Goal: Book appointment/travel/reservation

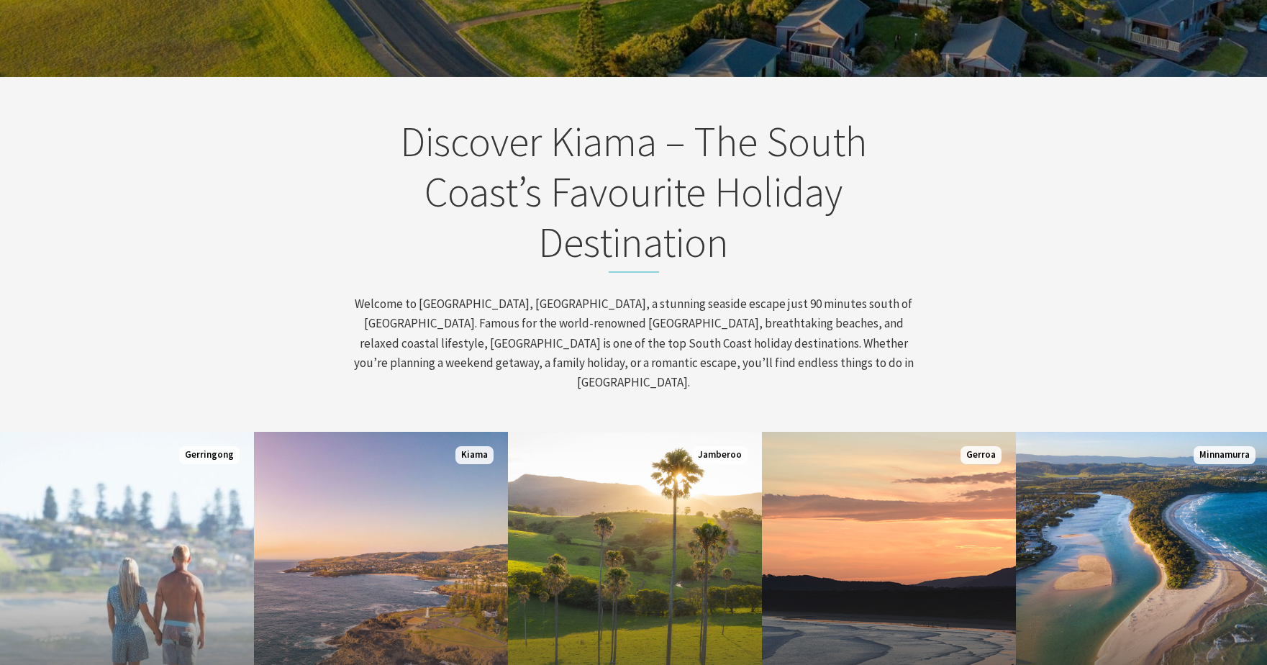
scroll to position [648, 0]
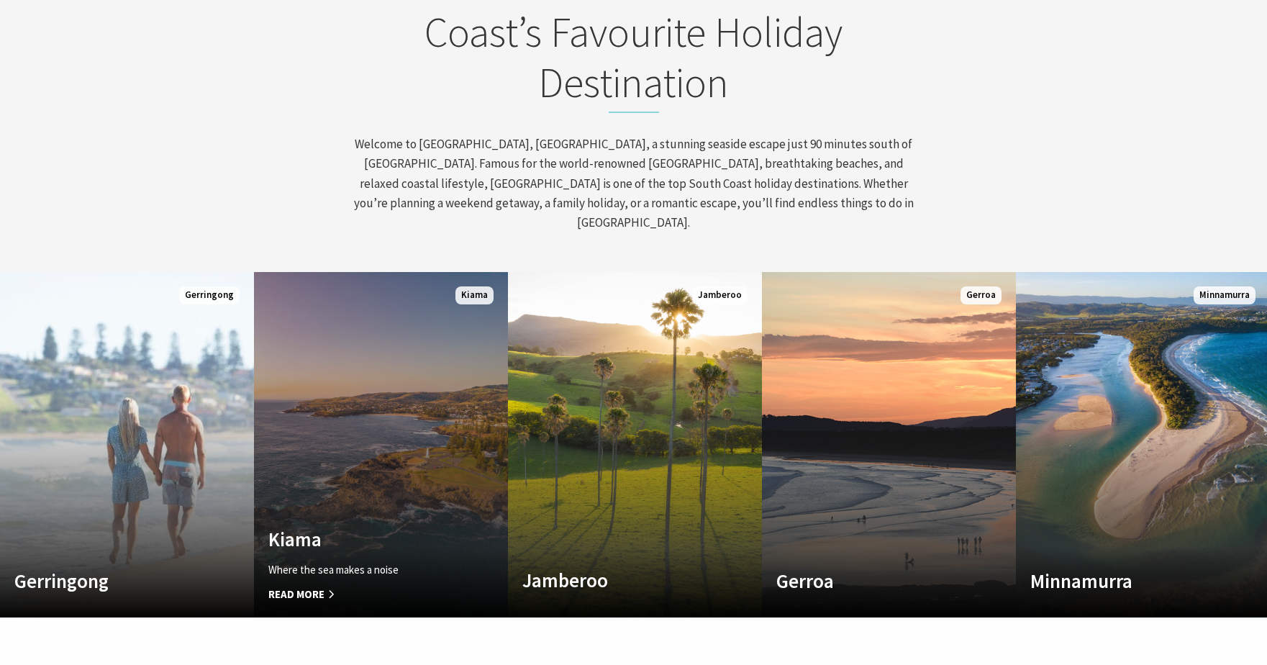
click at [408, 443] on link "Custom Image Used Kiama Where the sea makes a noise Read More Kiama" at bounding box center [381, 444] width 254 height 345
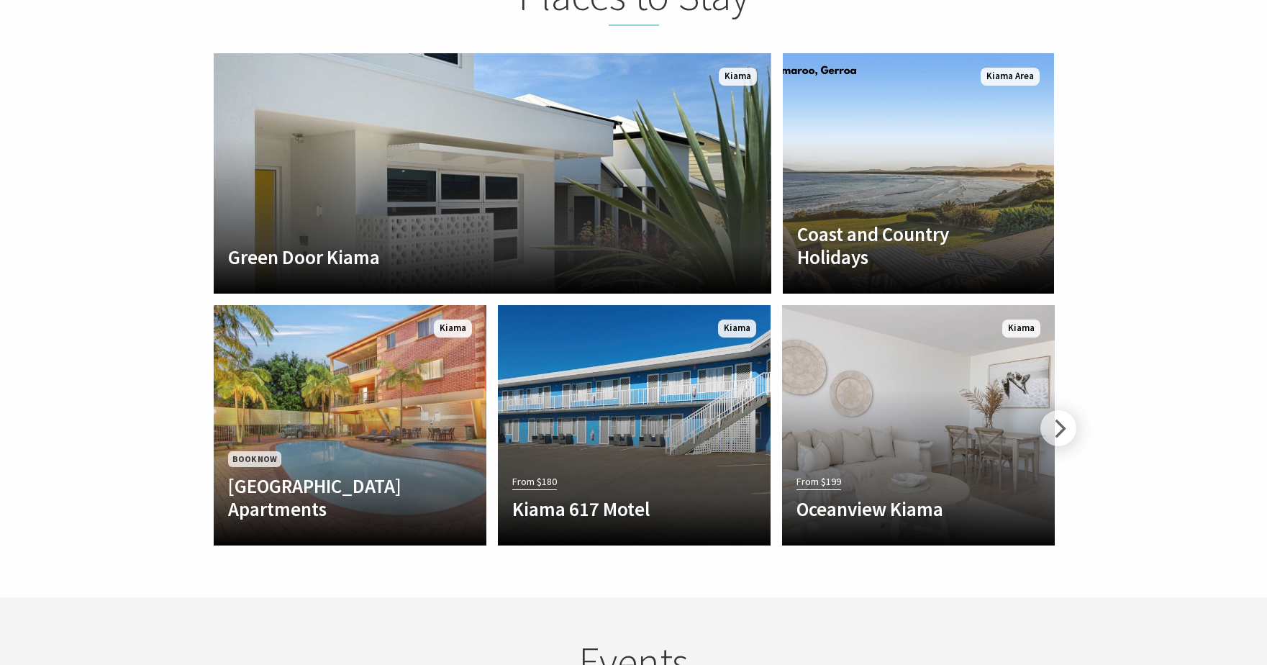
scroll to position [3239, 0]
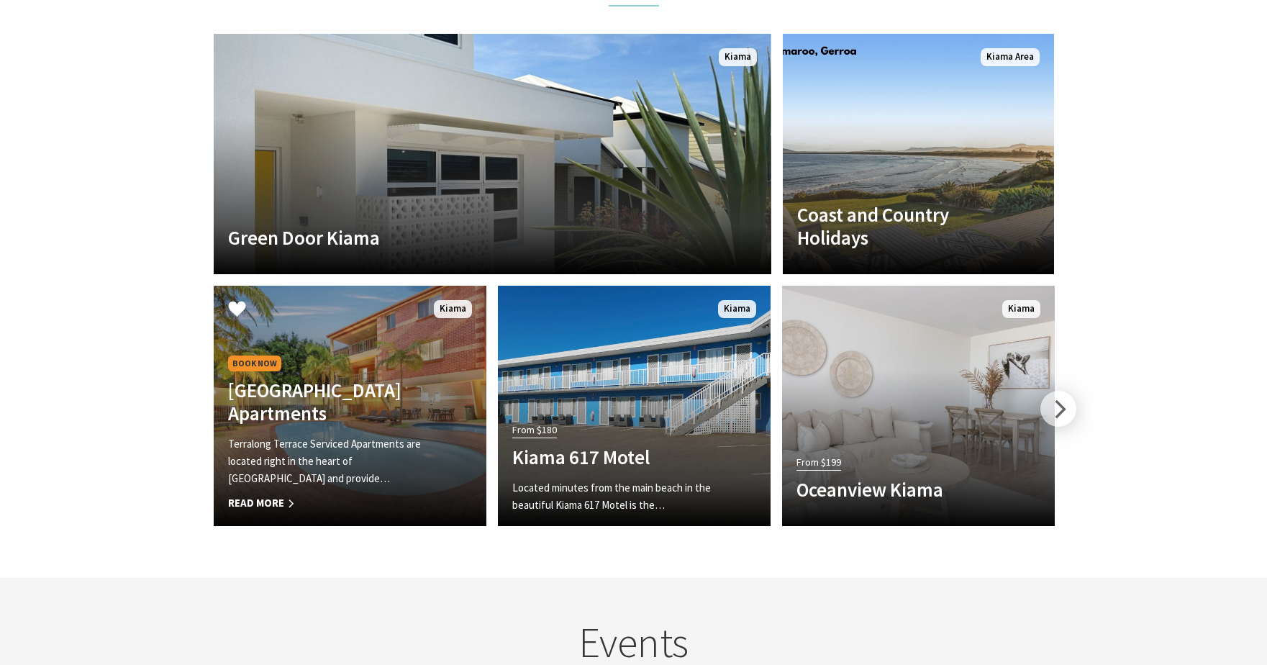
click at [410, 390] on h4 "Terralong Terrace Apartments" at bounding box center [329, 402] width 203 height 47
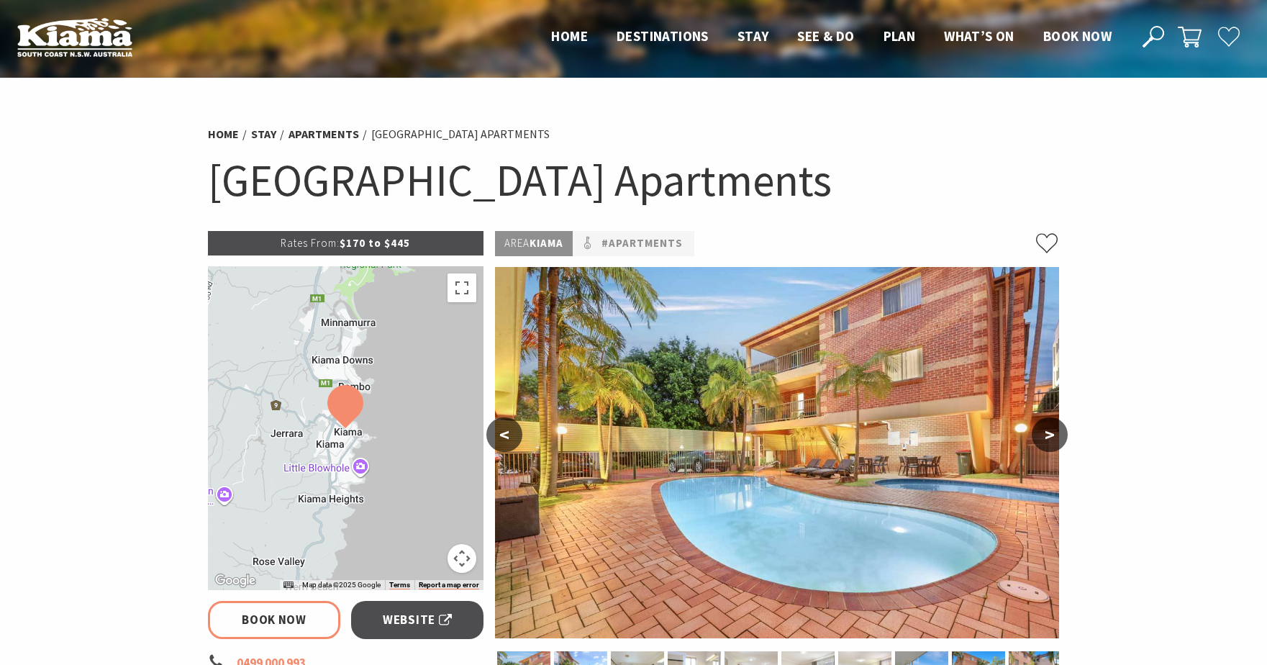
select select "3"
select select "2"
click at [1046, 430] on button ">" at bounding box center [1050, 434] width 36 height 35
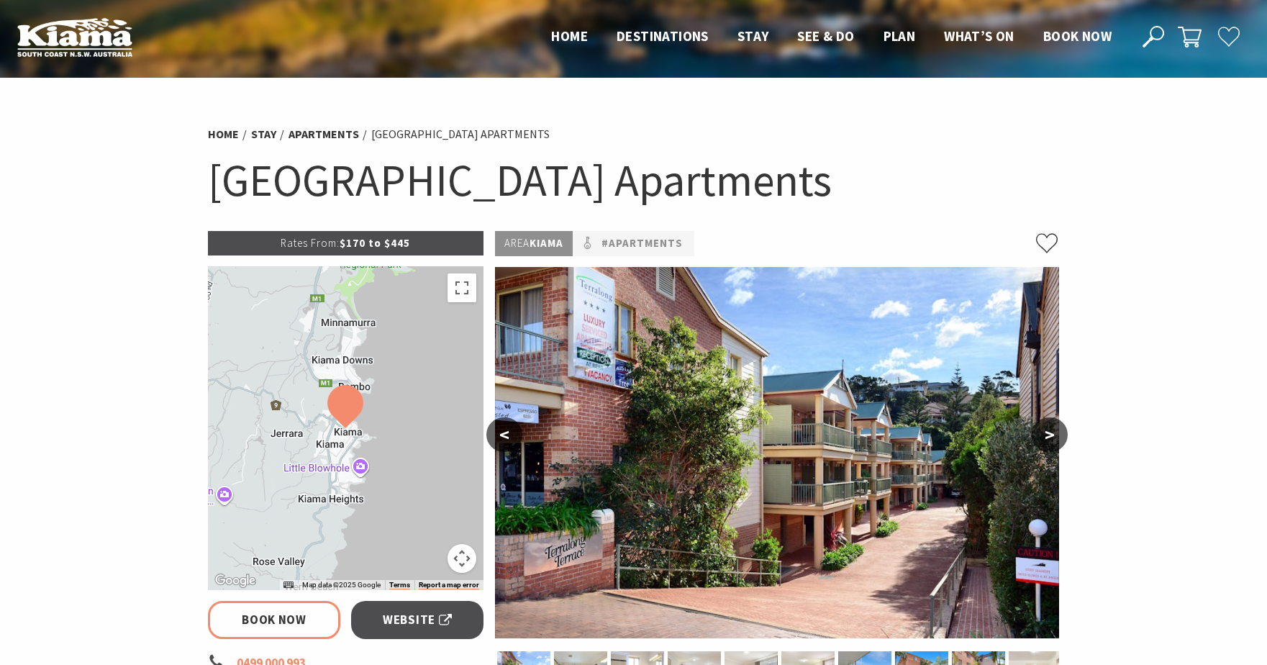
click at [1046, 430] on button ">" at bounding box center [1050, 434] width 36 height 35
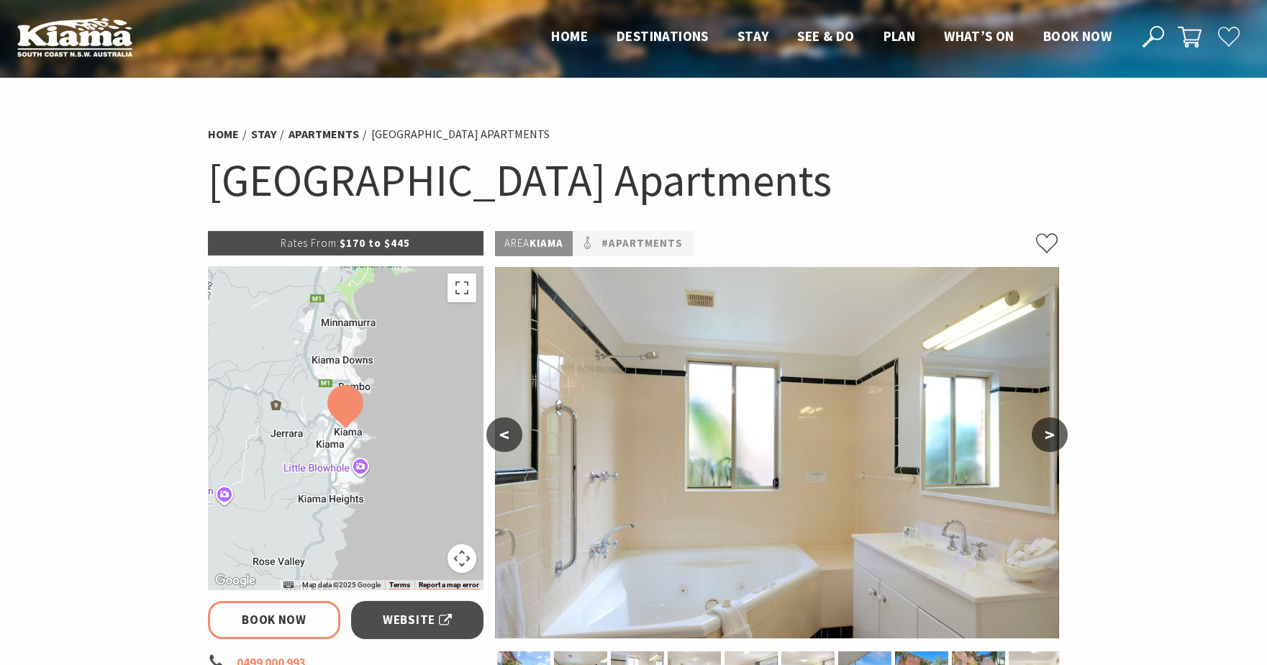
click at [1046, 430] on button ">" at bounding box center [1050, 434] width 36 height 35
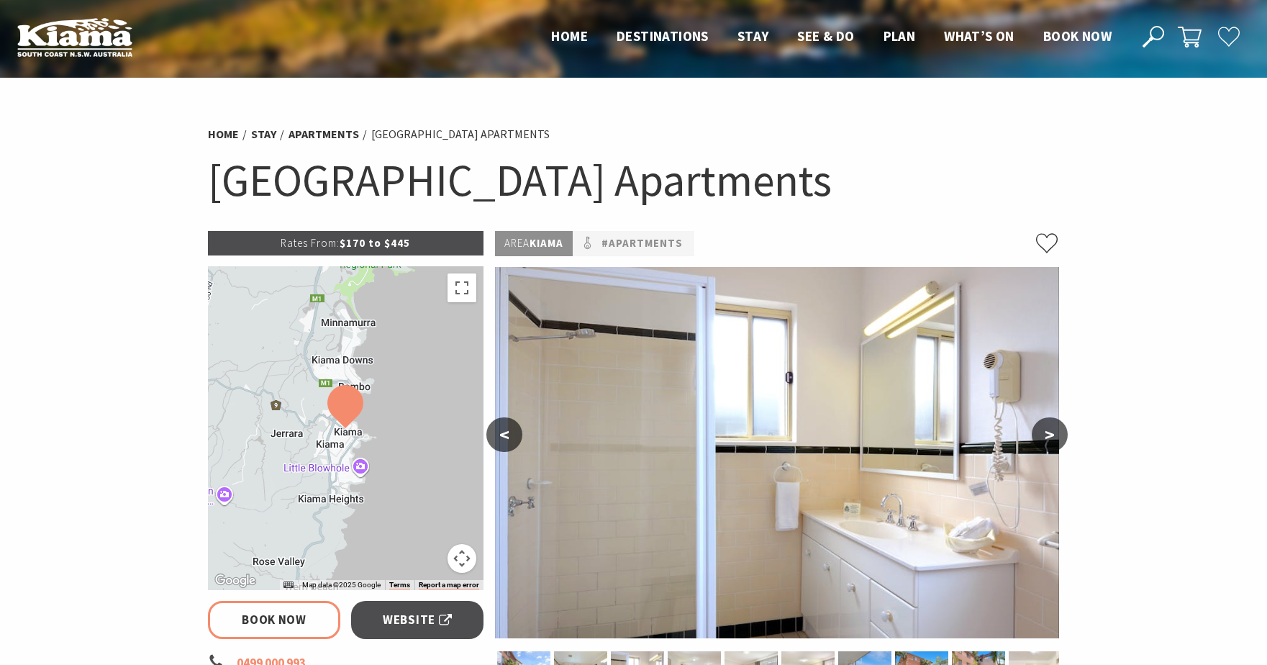
click at [1046, 430] on button ">" at bounding box center [1050, 434] width 36 height 35
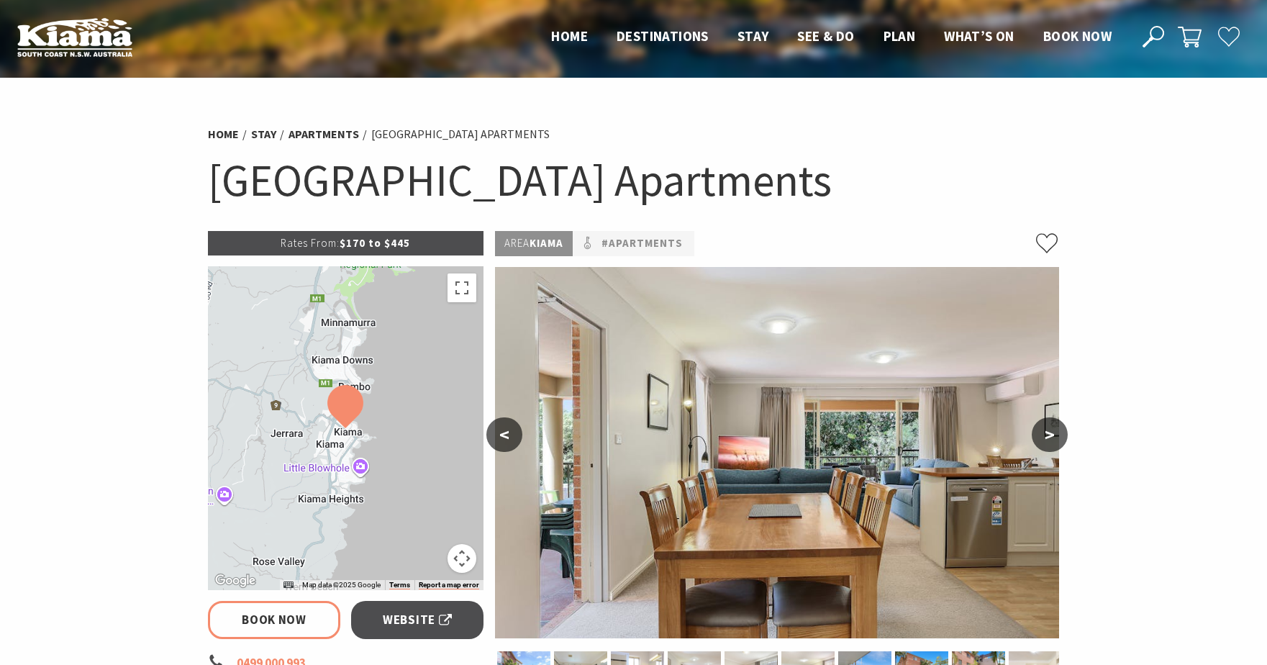
click at [1046, 430] on button ">" at bounding box center [1050, 434] width 36 height 35
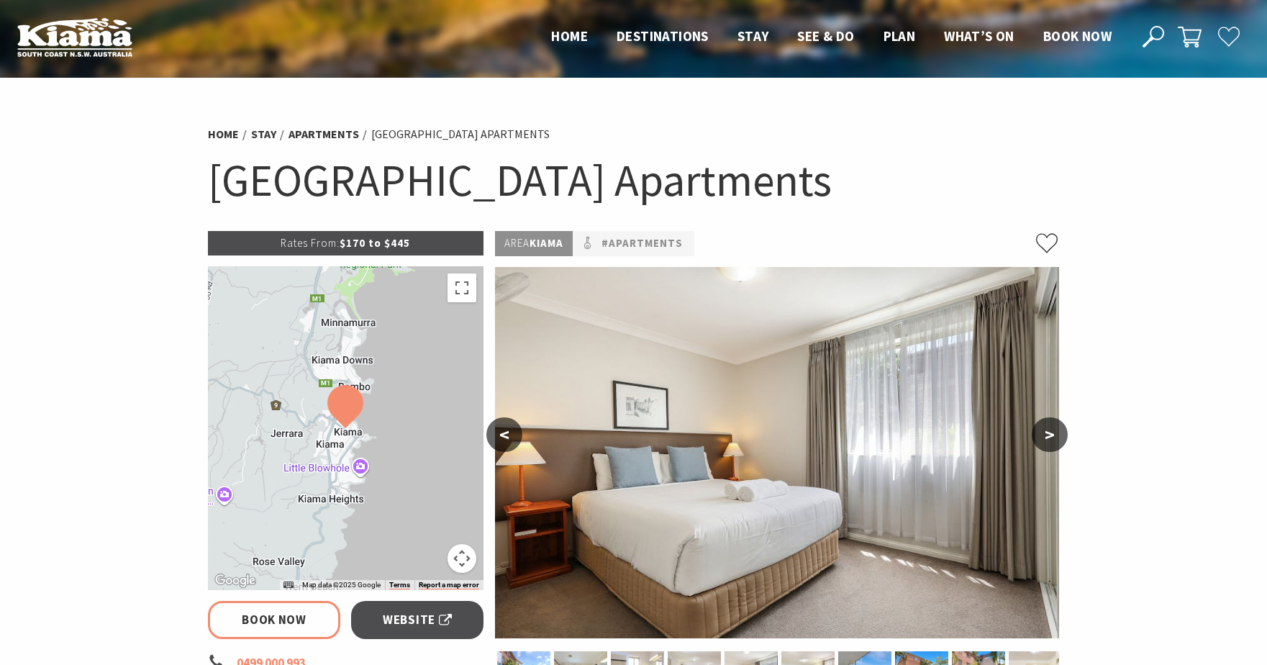
click at [1046, 430] on button ">" at bounding box center [1050, 434] width 36 height 35
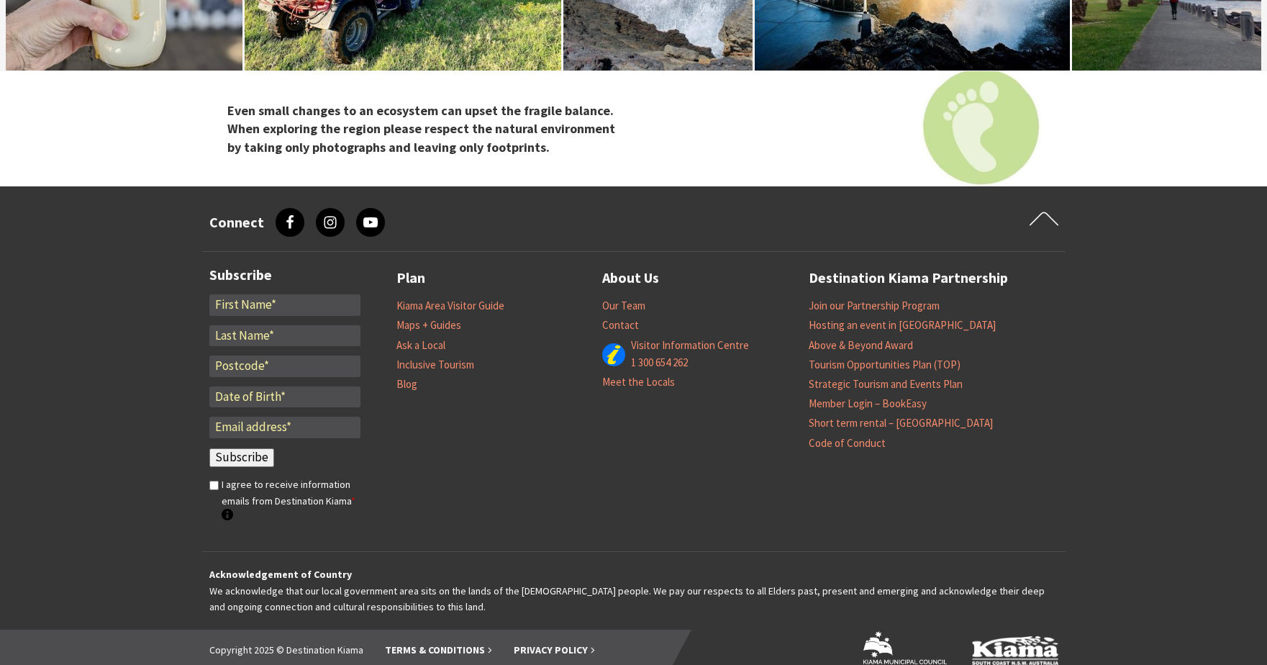
scroll to position [5123, 0]
